Goal: Task Accomplishment & Management: Use online tool/utility

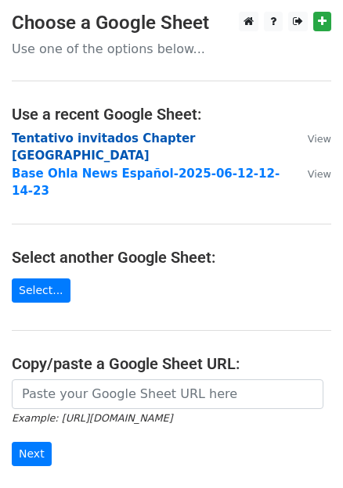
click at [78, 138] on strong "Tentativo invitados Chapter Panamá" at bounding box center [104, 147] width 184 height 32
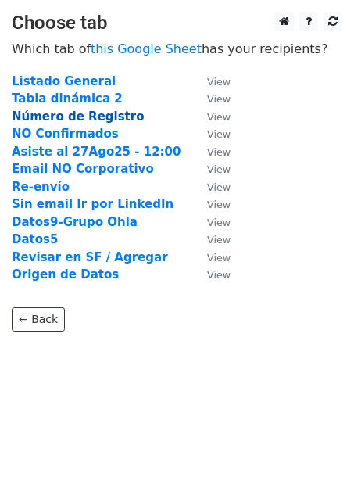
click at [46, 117] on strong "Número de Registro" at bounding box center [78, 117] width 133 height 14
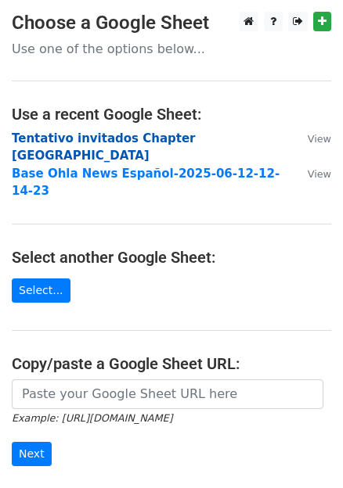
click at [78, 135] on strong "Tentativo invitados Chapter Panamá" at bounding box center [104, 147] width 184 height 32
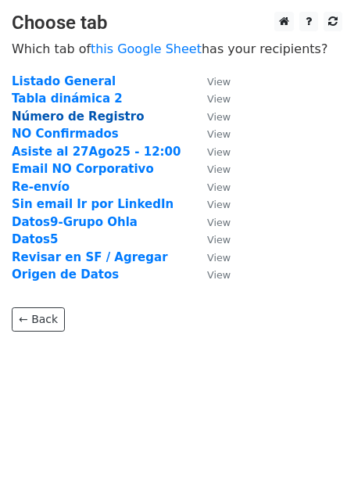
click at [76, 118] on strong "Número de Registro" at bounding box center [78, 117] width 133 height 14
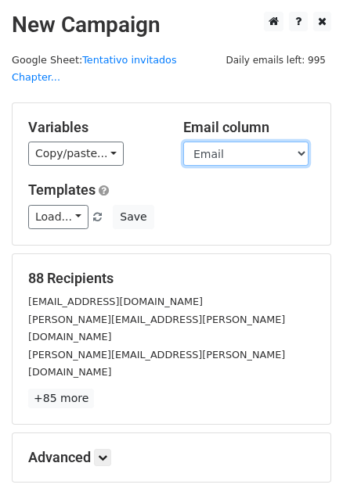
click at [296, 142] on select "Anfitrión Nombre Apellido Cargo Empresa Email Email Definido Teléfono (Opcional…" at bounding box center [245, 154] width 125 height 24
select select "Email Definido"
click at [183, 142] on select "Anfitrión Nombre Apellido Cargo Empresa Email Email Definido Teléfono (Opcional…" at bounding box center [245, 154] width 125 height 24
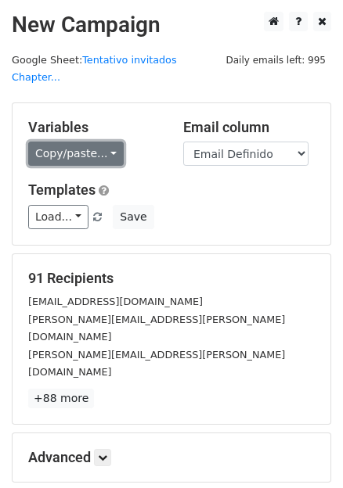
click at [102, 142] on link "Copy/paste..." at bounding box center [75, 154] width 95 height 24
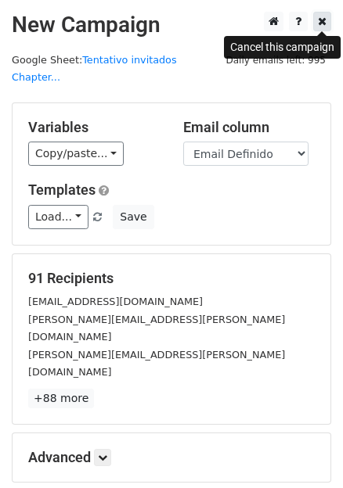
click at [321, 23] on icon at bounding box center [322, 21] width 9 height 11
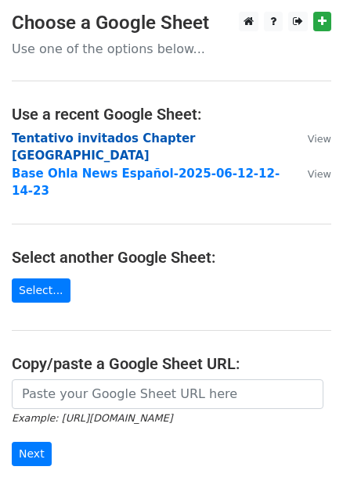
click at [79, 137] on strong "Tentativo invitados Chapter Panamá" at bounding box center [104, 147] width 184 height 32
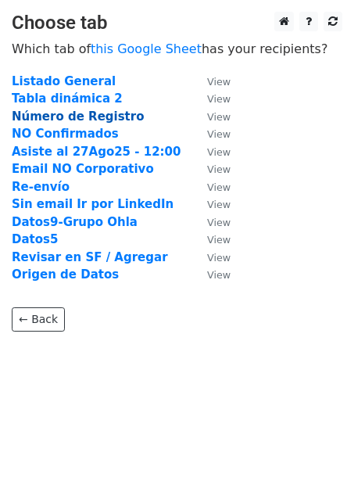
click at [66, 119] on strong "Número de Registro" at bounding box center [78, 117] width 133 height 14
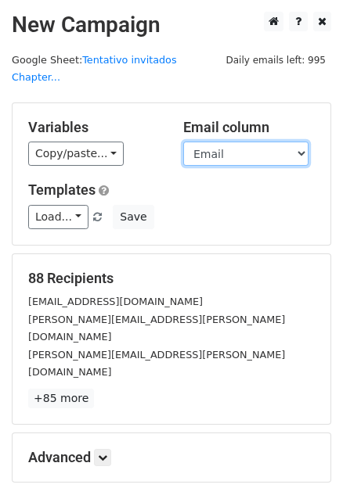
click at [302, 142] on select "Anfitrión N° Registro Nombre Apellido Cargo Empresa Email Email Definido Teléfo…" at bounding box center [245, 154] width 125 height 24
select select "Email Definido"
click at [183, 142] on select "Anfitrión N° Registro Nombre Apellido Cargo Empresa Email Email Definido Teléfo…" at bounding box center [245, 154] width 125 height 24
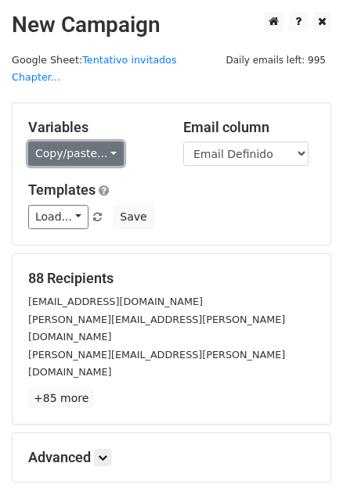
click at [105, 142] on link "Copy/paste..." at bounding box center [75, 154] width 95 height 24
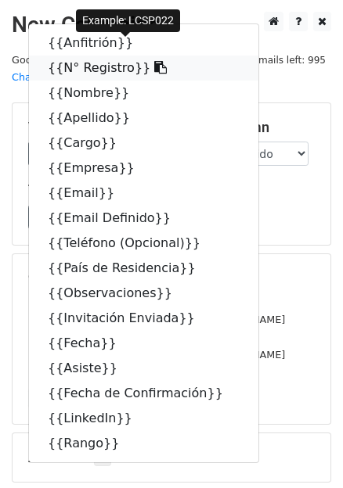
click at [154, 61] on icon at bounding box center [160, 67] width 13 height 13
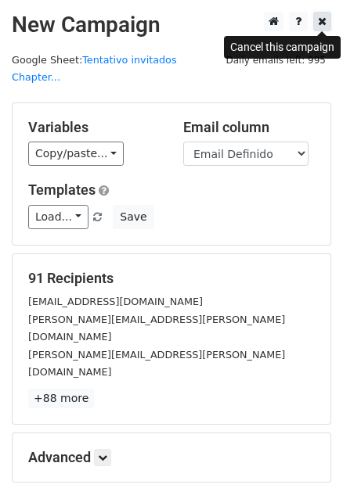
click at [324, 25] on icon at bounding box center [322, 21] width 9 height 11
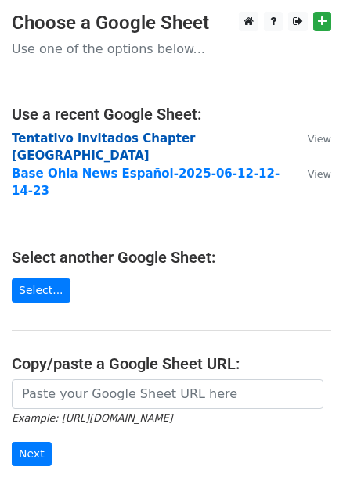
click at [134, 138] on strong "Tentativo invitados Chapter Panamá" at bounding box center [104, 147] width 184 height 32
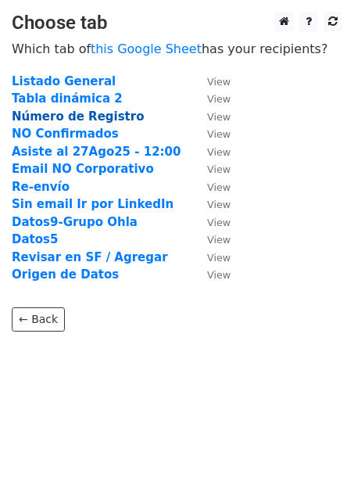
click at [79, 119] on strong "Número de Registro" at bounding box center [78, 117] width 133 height 14
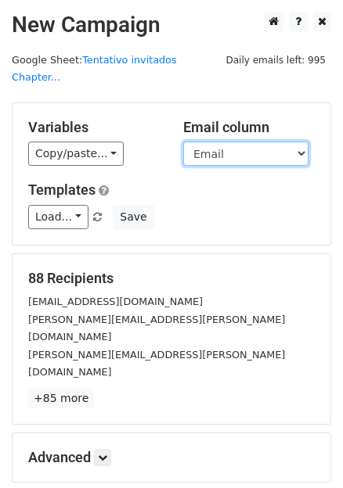
click at [304, 142] on select "Anfitrión N° Registro Nombre Apellido Cargo Empresa Email Email Definido Teléfo…" at bounding box center [245, 154] width 125 height 24
select select "Email Definido"
click at [183, 142] on select "Anfitrión N° Registro Nombre Apellido Cargo Empresa Email Email Definido Teléfo…" at bounding box center [245, 154] width 125 height 24
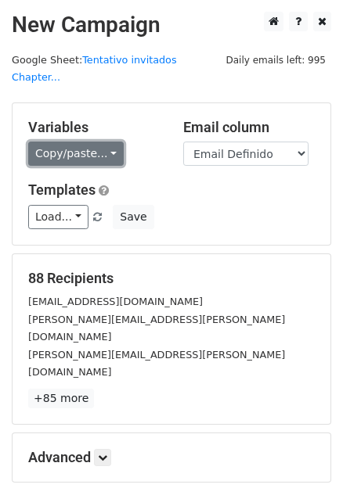
click at [102, 142] on link "Copy/paste..." at bounding box center [75, 154] width 95 height 24
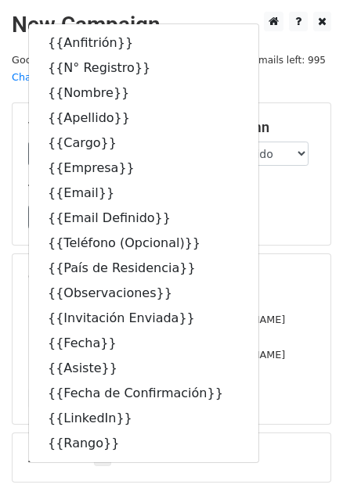
click at [322, 207] on div "Load... No templates saved Save" at bounding box center [171, 217] width 310 height 24
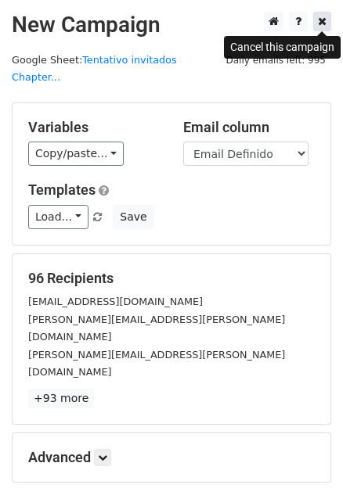
click at [324, 22] on icon at bounding box center [322, 21] width 9 height 11
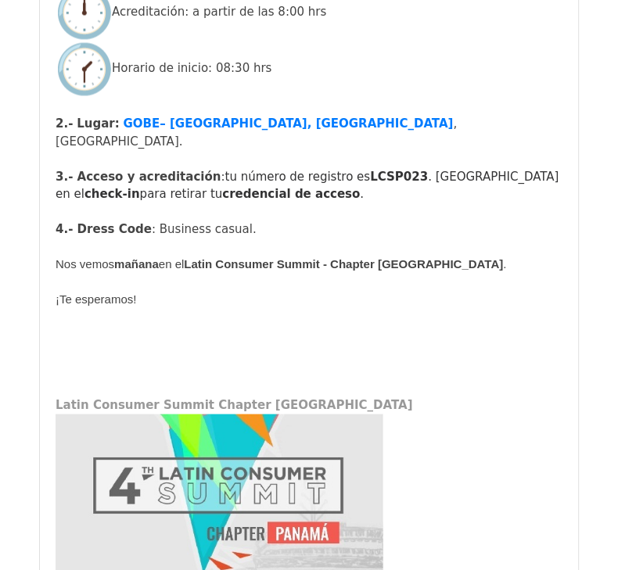
scroll to position [498, 0]
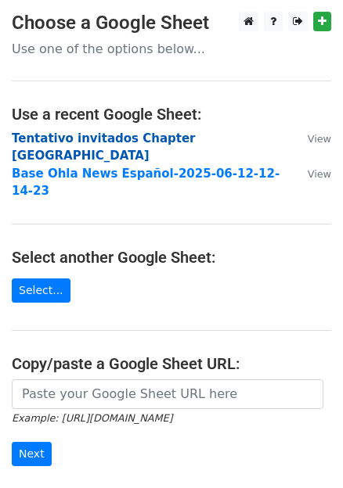
click at [65, 138] on strong "Tentativo invitados Chapter Panamá" at bounding box center [104, 147] width 184 height 32
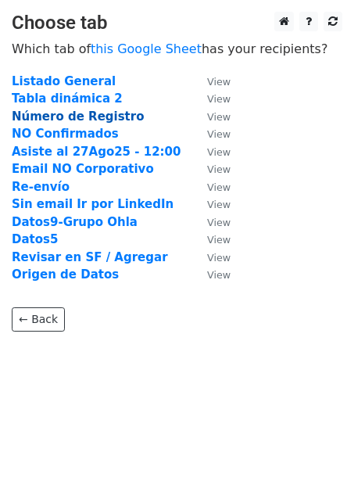
click at [62, 119] on strong "Número de Registro" at bounding box center [78, 117] width 133 height 14
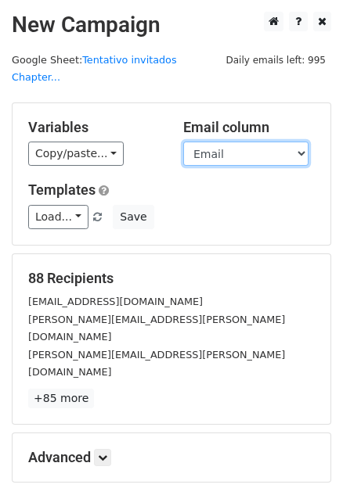
click at [303, 142] on select "Anfitrión N° Registro Nombre Apellido Cargo Empresa Email Email Definido Teléfo…" at bounding box center [245, 154] width 125 height 24
select select "Email Definido"
click at [183, 142] on select "Anfitrión N° Registro Nombre Apellido Cargo Empresa Email Email Definido Teléfo…" at bounding box center [245, 154] width 125 height 24
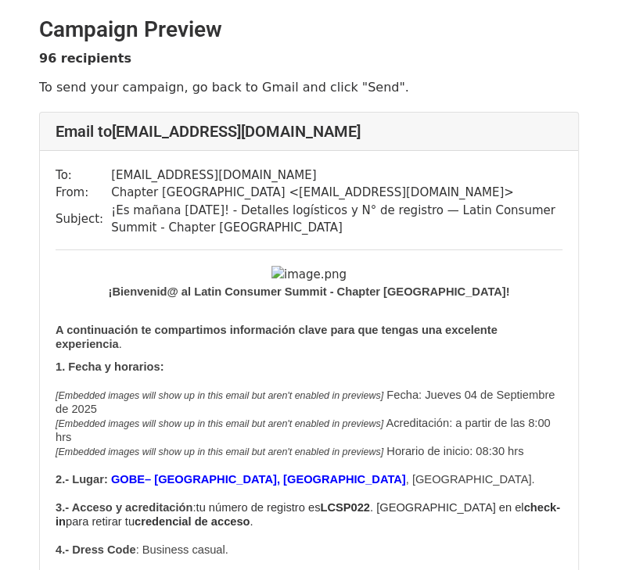
scroll to position [498, 0]
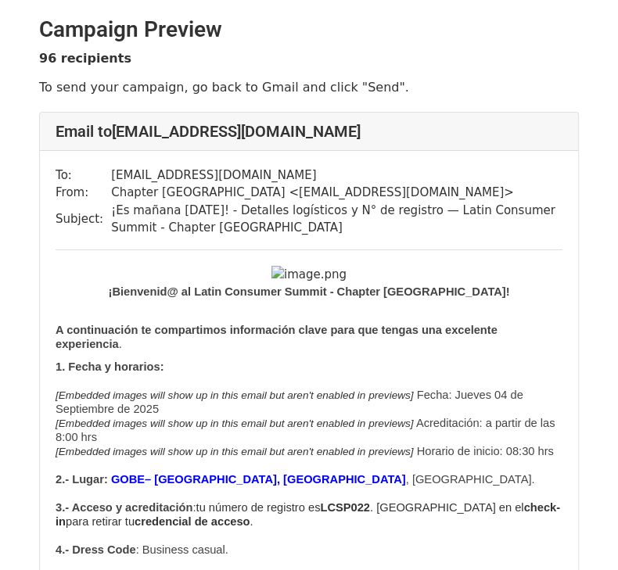
scroll to position [498, 0]
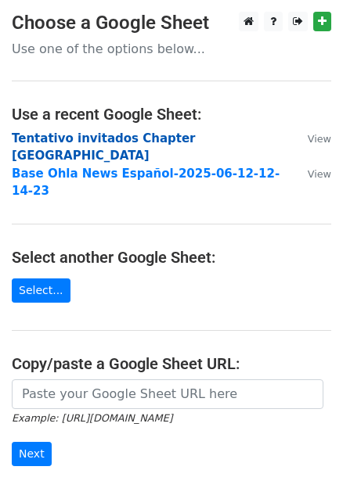
click at [52, 138] on strong "Tentativo invitados Chapter Panamá" at bounding box center [104, 147] width 184 height 32
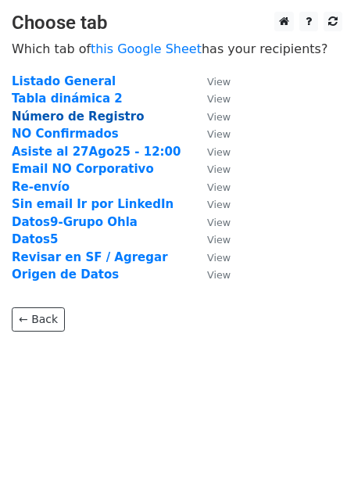
click at [57, 118] on strong "Número de Registro" at bounding box center [78, 117] width 133 height 14
click at [82, 118] on strong "Número de Registro" at bounding box center [78, 117] width 133 height 14
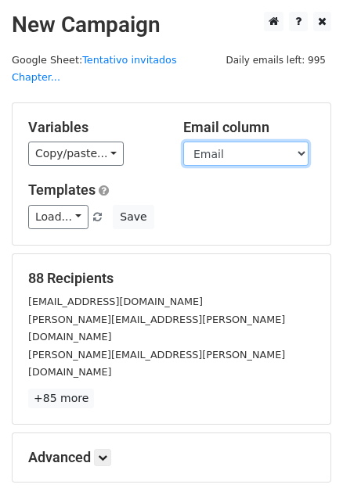
click at [289, 142] on select "Anfitrión N° Registro Nombre Apellido Cargo Empresa Email Email Definido Teléfo…" at bounding box center [245, 154] width 125 height 24
select select "Email Definido"
click at [183, 142] on select "Anfitrión N° Registro Nombre Apellido Cargo Empresa Email Email Definido Teléfo…" at bounding box center [245, 154] width 125 height 24
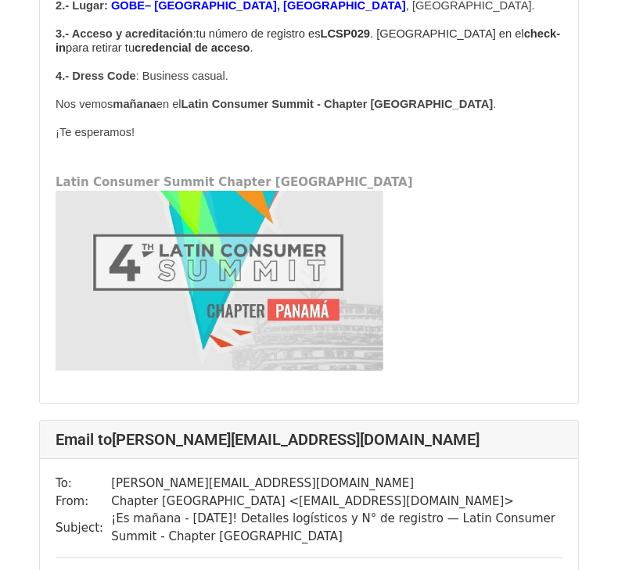
scroll to position [7482, 0]
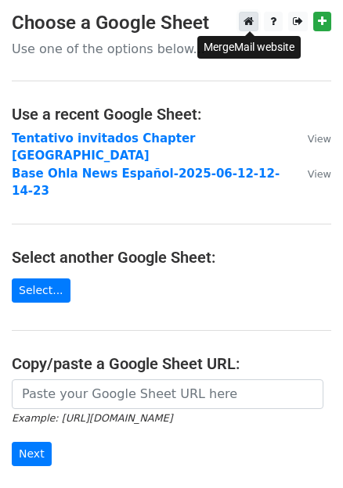
click at [253, 20] on icon at bounding box center [248, 21] width 10 height 11
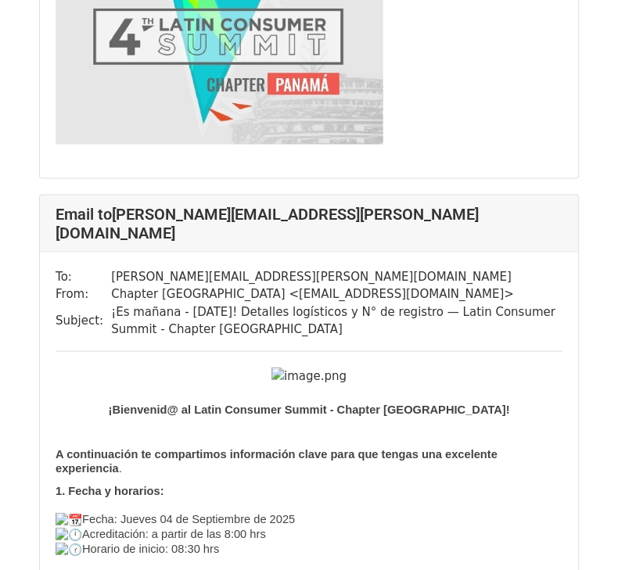
scroll to position [2493, 0]
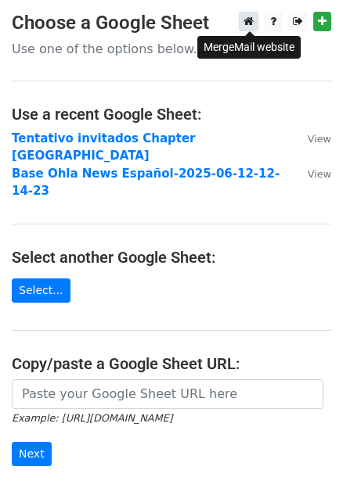
click at [251, 23] on icon at bounding box center [248, 21] width 10 height 11
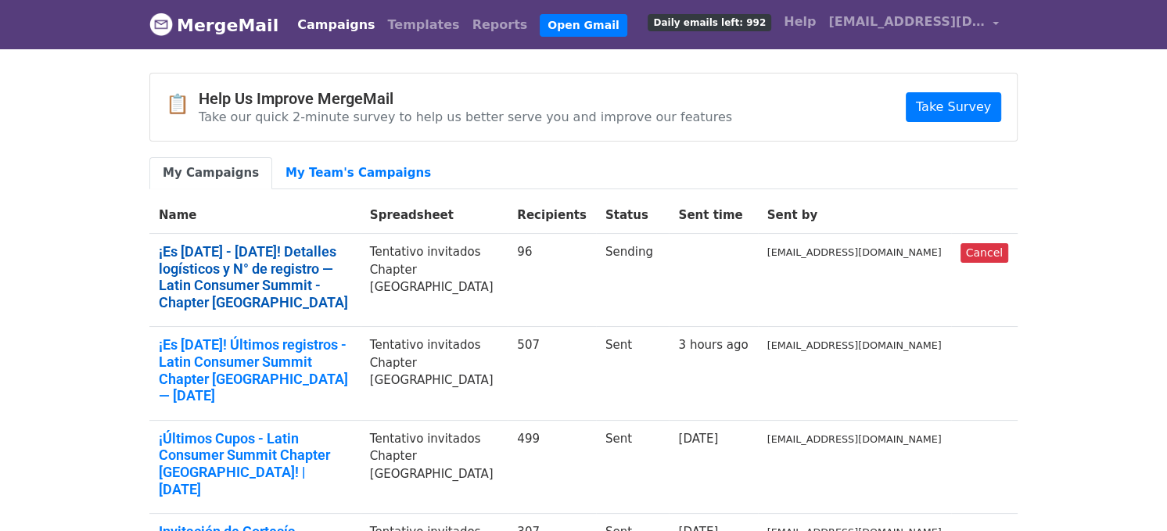
click at [222, 255] on link "¡Es mañana - 4 Sep 25! Detalles logísticos y N° de registro — Latin Consumer Su…" at bounding box center [255, 276] width 192 height 67
